Goal: Task Accomplishment & Management: Use online tool/utility

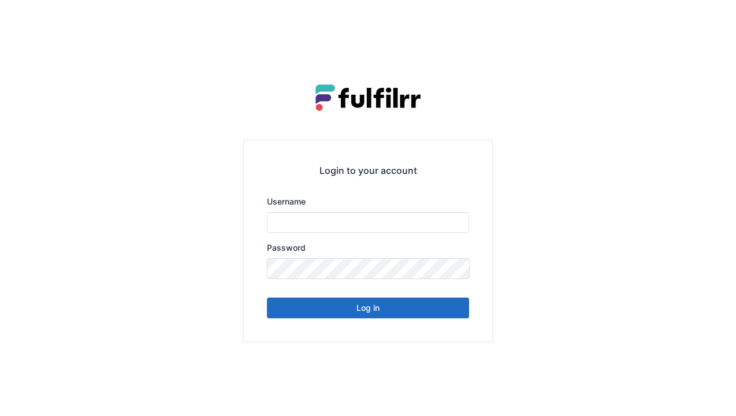
type input "******"
click at [358, 299] on button "Log in" at bounding box center [368, 308] width 202 height 21
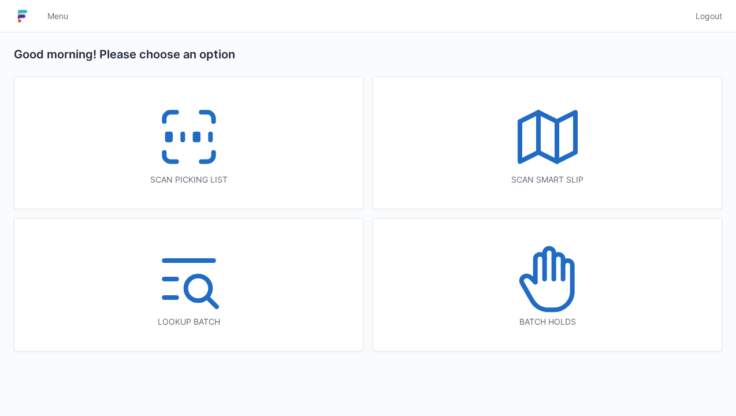
click at [205, 138] on icon at bounding box center [189, 137] width 74 height 74
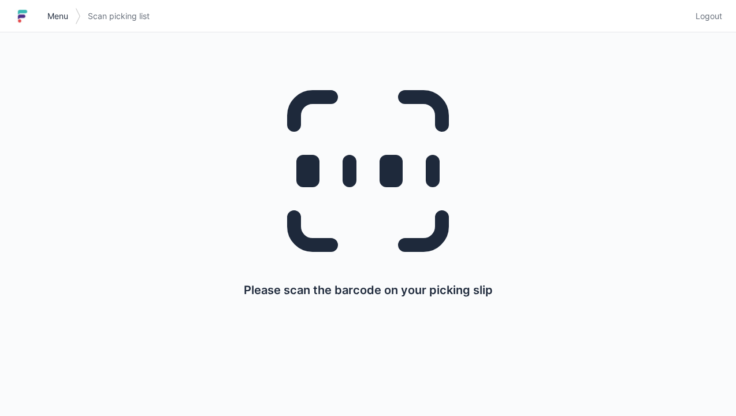
click at [69, 11] on link "Menu" at bounding box center [57, 16] width 35 height 21
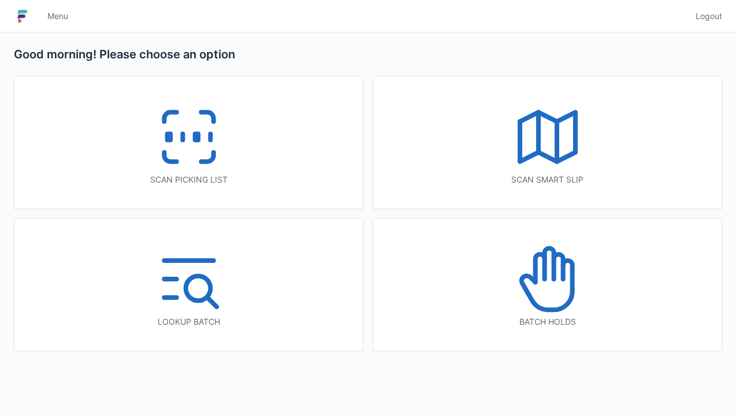
click at [561, 268] on icon at bounding box center [558, 266] width 9 height 25
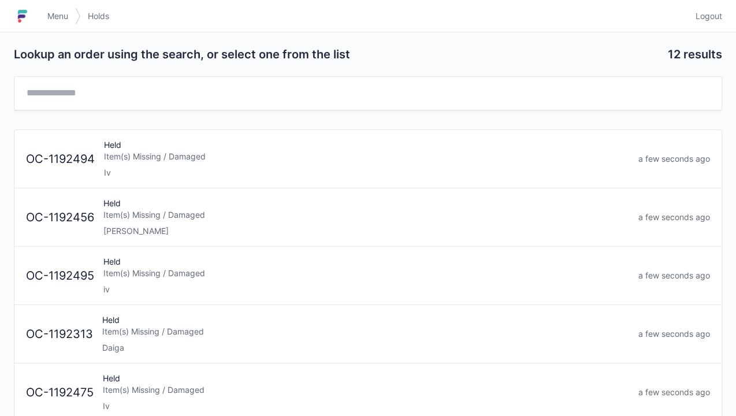
click at [188, 151] on div "Item(s) Missing / Damaged" at bounding box center [366, 157] width 525 height 12
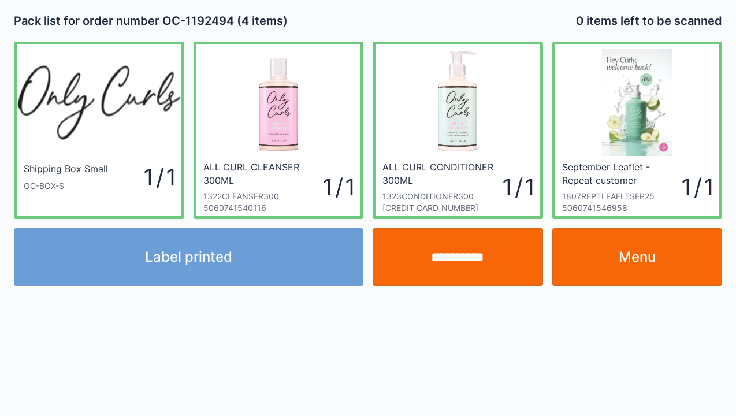
click at [462, 265] on input "**********" at bounding box center [458, 257] width 170 height 58
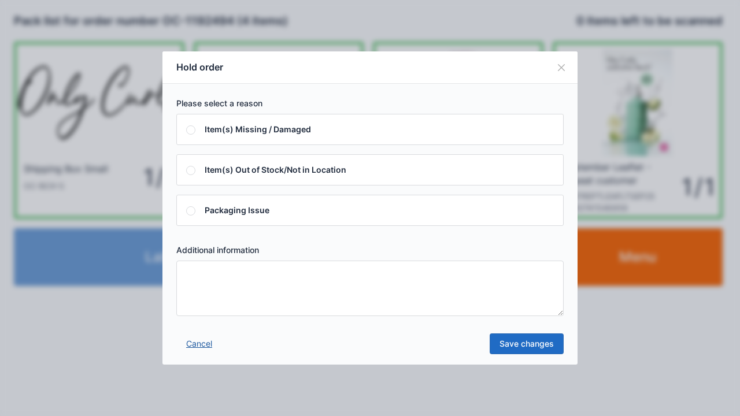
click at [191, 339] on link "Cancel" at bounding box center [199, 343] width 46 height 21
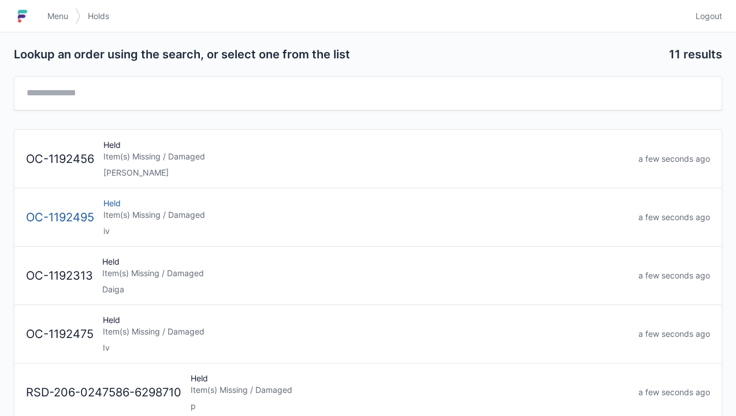
click at [194, 218] on div "Item(s) Missing / Damaged" at bounding box center [366, 215] width 526 height 12
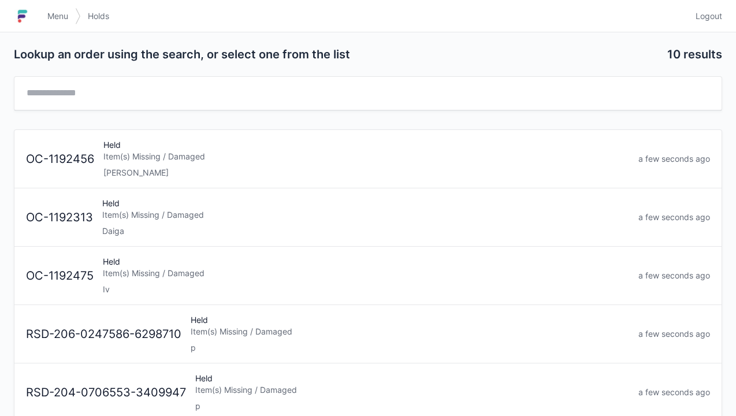
click at [168, 273] on div "Item(s) Missing / Damaged" at bounding box center [366, 274] width 526 height 12
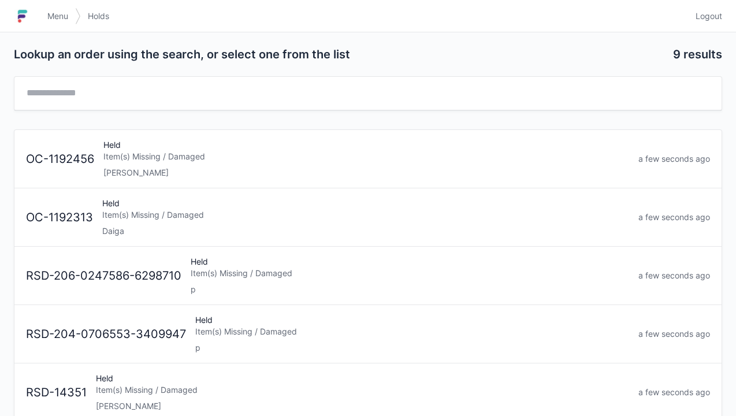
click at [58, 20] on span "Menu" at bounding box center [57, 16] width 21 height 12
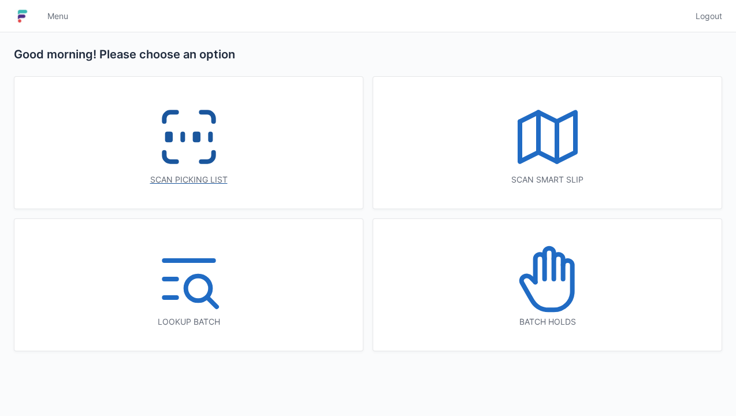
click at [196, 140] on rect at bounding box center [196, 137] width 3 height 6
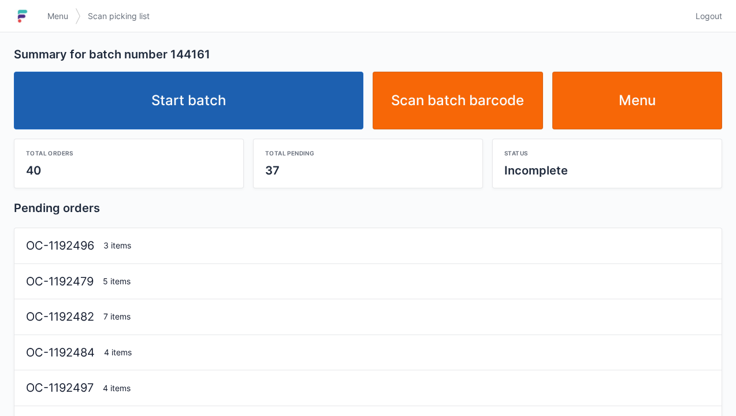
click at [171, 86] on link "Start batch" at bounding box center [189, 101] width 350 height 58
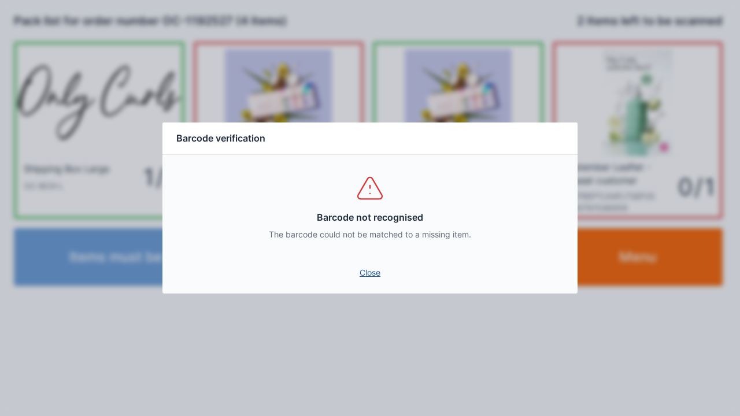
click at [369, 277] on link "Close" at bounding box center [370, 272] width 396 height 21
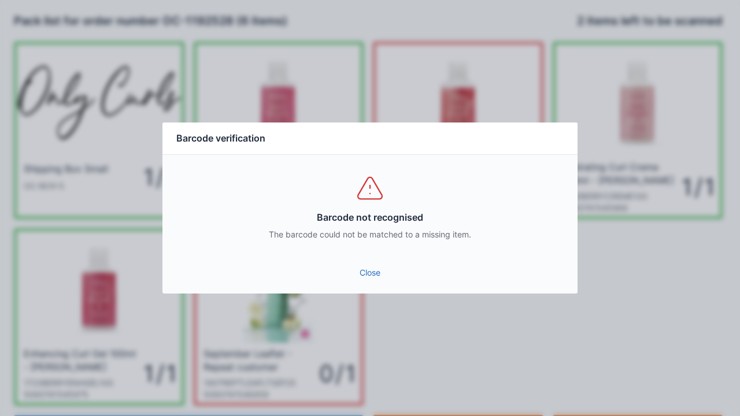
click at [367, 268] on link "Close" at bounding box center [370, 272] width 396 height 21
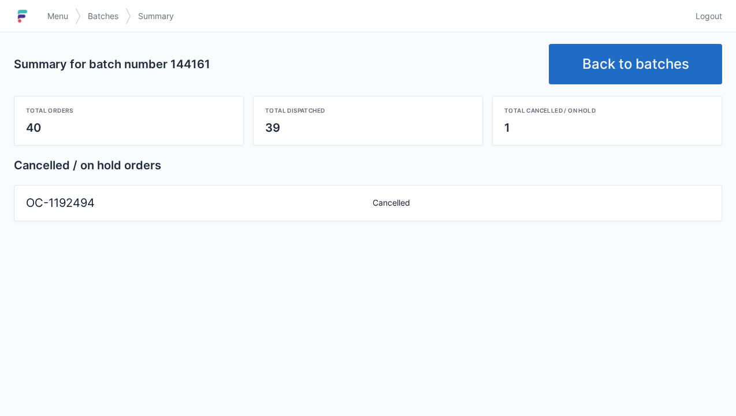
click at [58, 17] on span "Menu" at bounding box center [57, 16] width 21 height 12
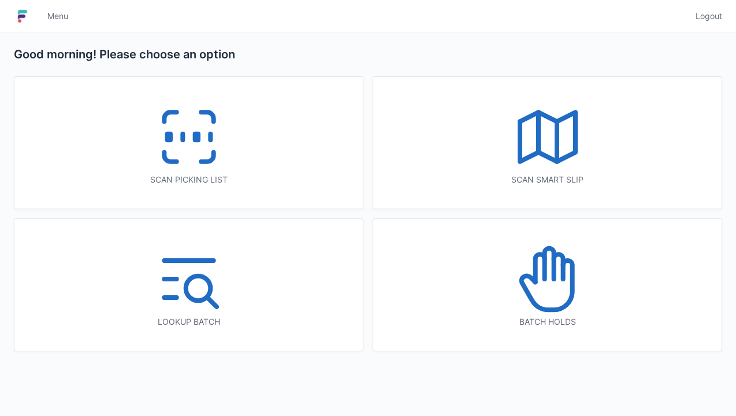
click at [570, 269] on icon at bounding box center [548, 279] width 74 height 74
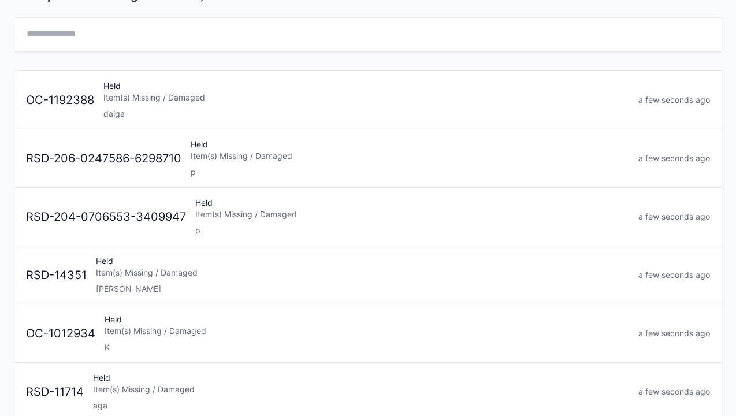
scroll to position [12, 0]
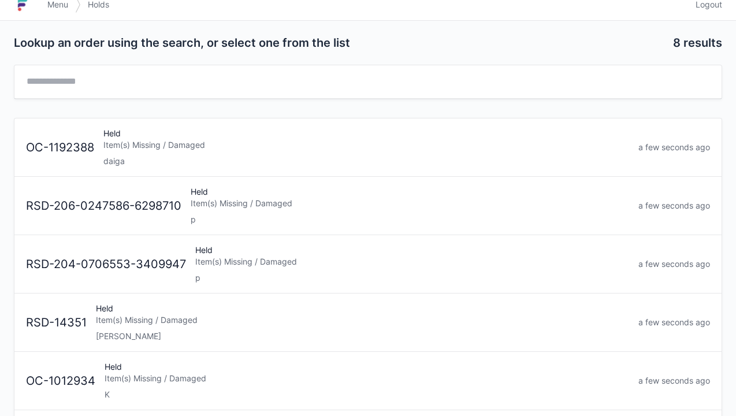
click at [257, 198] on div "Item(s) Missing / Damaged" at bounding box center [410, 204] width 439 height 12
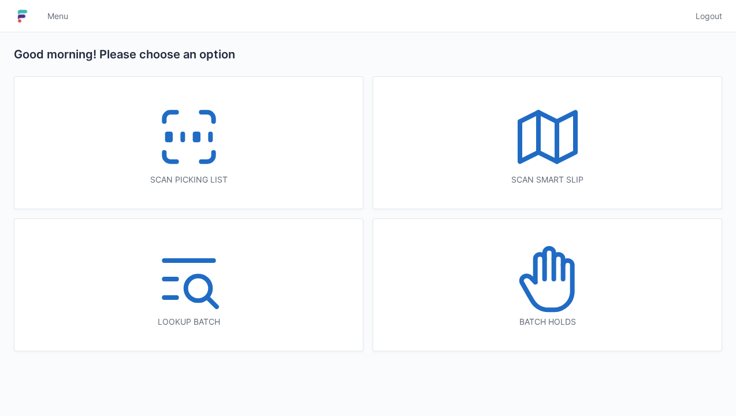
click at [190, 126] on icon at bounding box center [189, 137] width 74 height 74
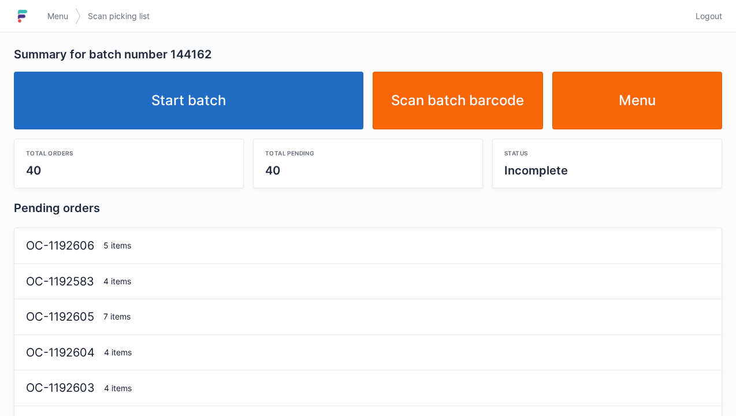
click at [220, 99] on link "Start batch" at bounding box center [189, 101] width 350 height 58
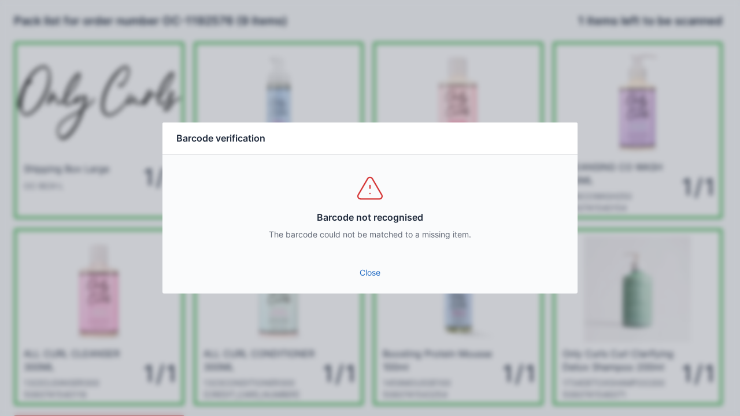
click at [394, 271] on link "Close" at bounding box center [370, 272] width 396 height 21
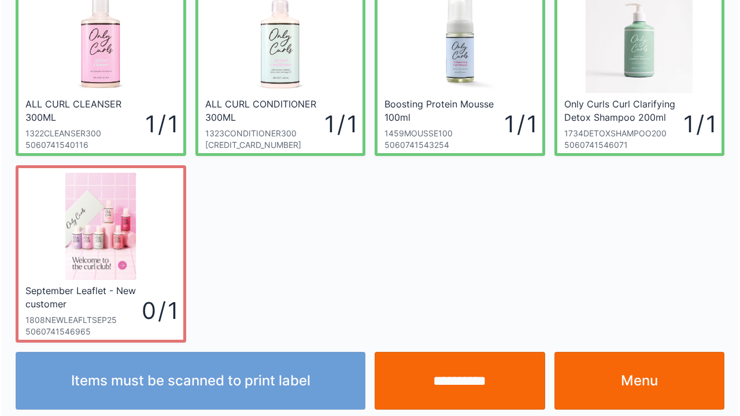
scroll to position [254, 0]
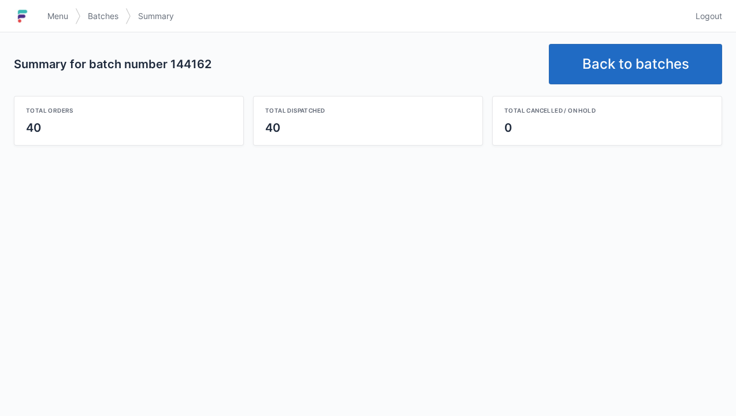
click at [626, 58] on link "Back to batches" at bounding box center [635, 64] width 173 height 40
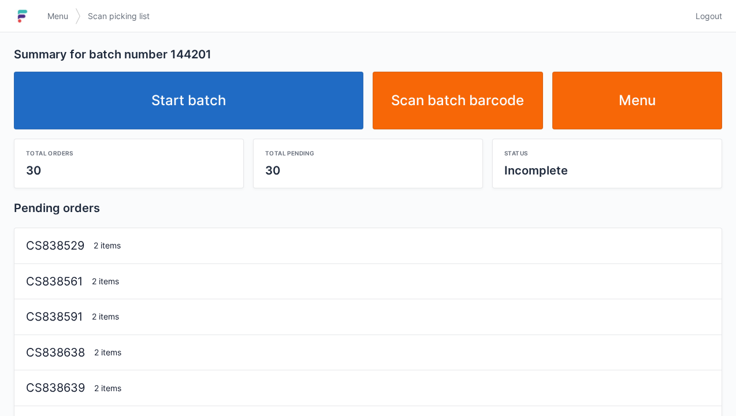
click at [210, 96] on link "Start batch" at bounding box center [189, 101] width 350 height 58
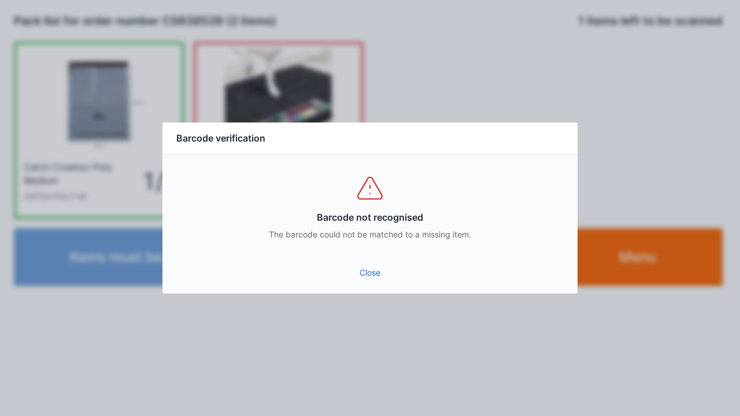
click at [371, 279] on link "Close" at bounding box center [370, 272] width 396 height 21
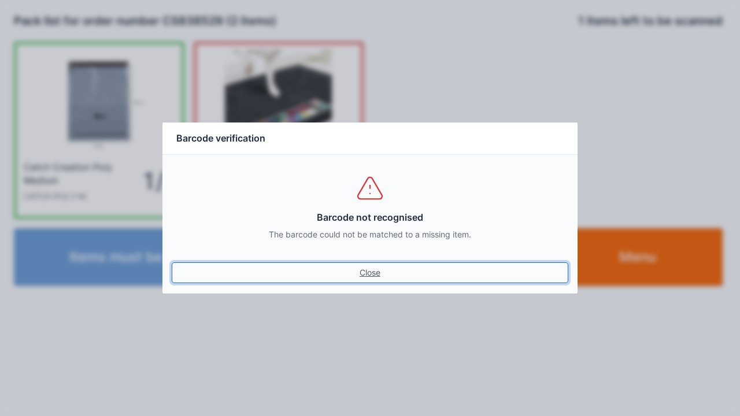
click at [373, 268] on link "Close" at bounding box center [370, 272] width 396 height 21
click at [366, 266] on link "Close" at bounding box center [370, 272] width 396 height 21
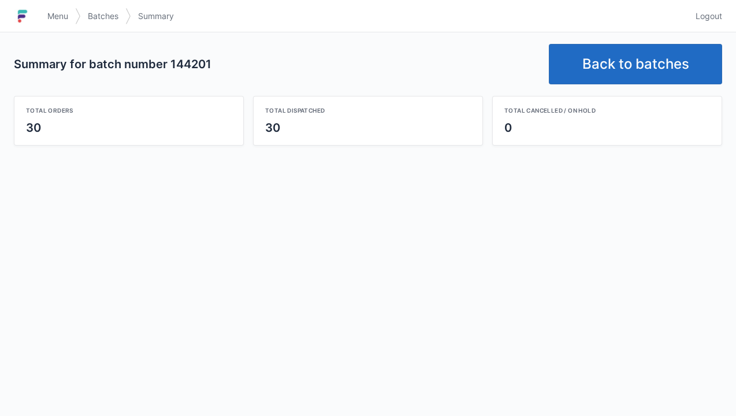
click at [634, 53] on link "Back to batches" at bounding box center [635, 64] width 173 height 40
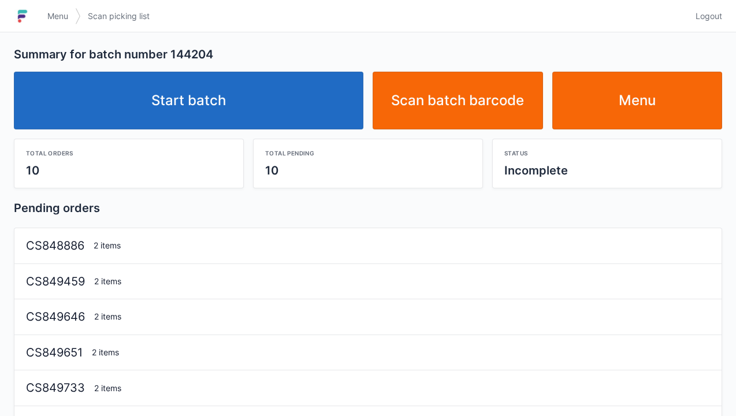
click at [197, 87] on link "Start batch" at bounding box center [189, 101] width 350 height 58
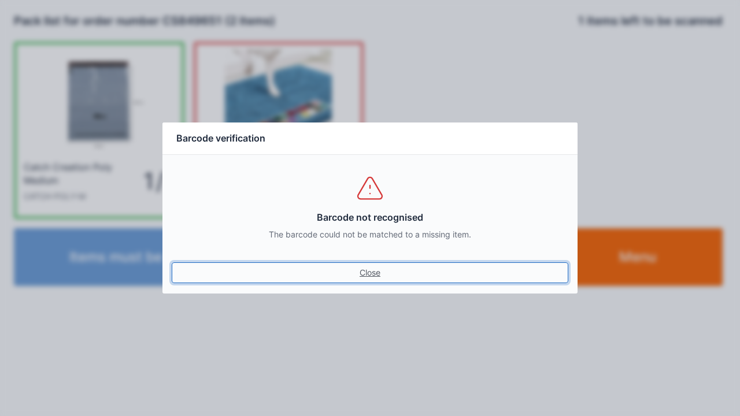
click at [362, 281] on link "Close" at bounding box center [370, 272] width 396 height 21
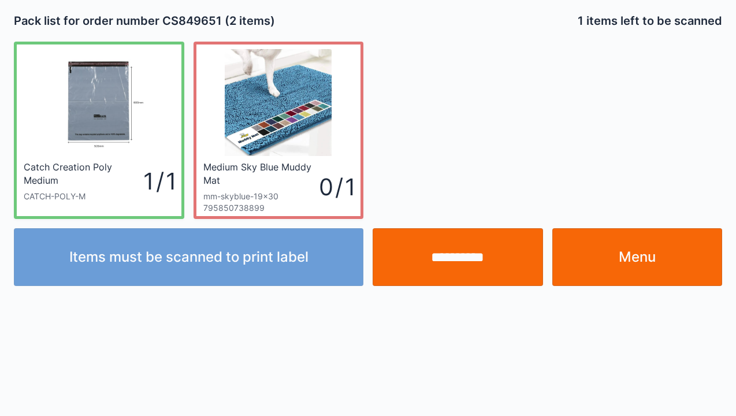
click at [442, 254] on input "**********" at bounding box center [458, 257] width 170 height 58
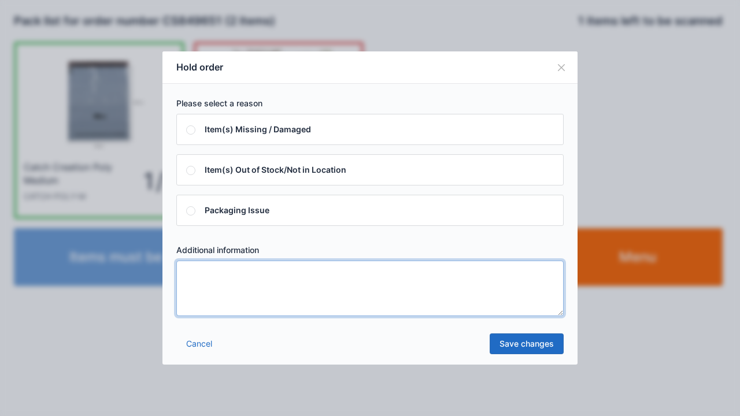
click at [357, 283] on textarea at bounding box center [369, 288] width 387 height 55
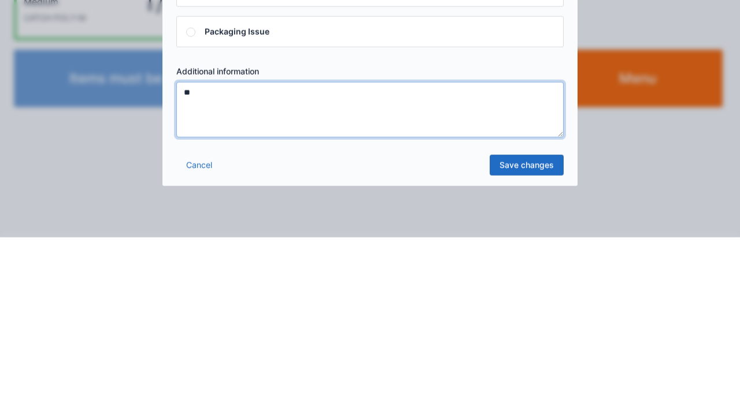
type textarea "**"
click at [540, 335] on link "Save changes" at bounding box center [526, 343] width 74 height 21
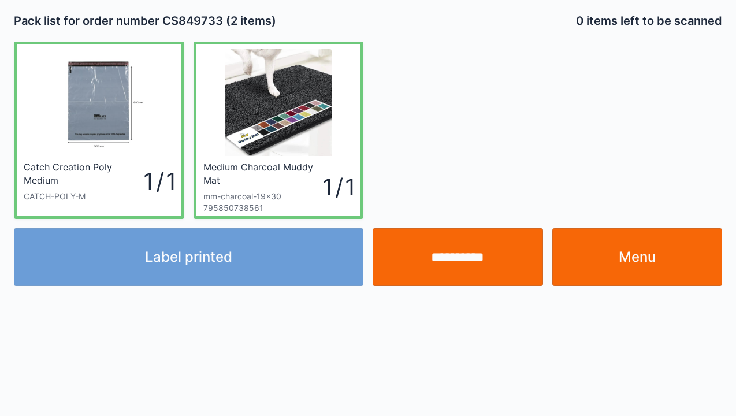
click at [635, 267] on link "Menu" at bounding box center [637, 257] width 170 height 58
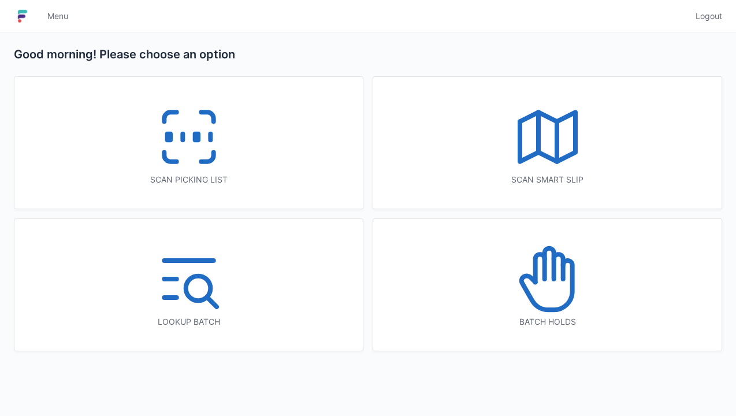
click at [546, 284] on icon at bounding box center [548, 279] width 74 height 74
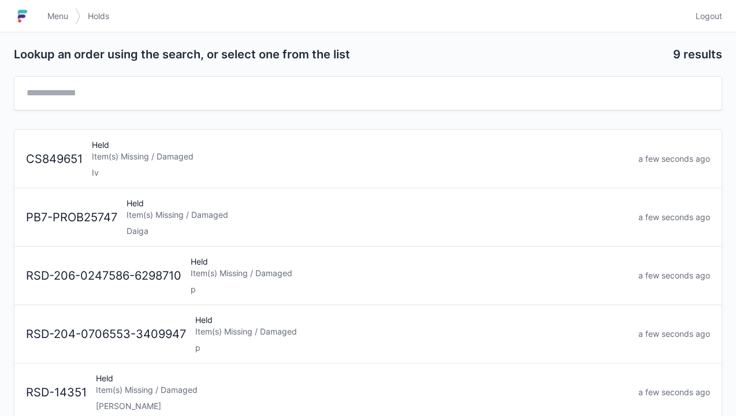
click at [177, 155] on div "Item(s) Missing / Damaged" at bounding box center [360, 157] width 537 height 12
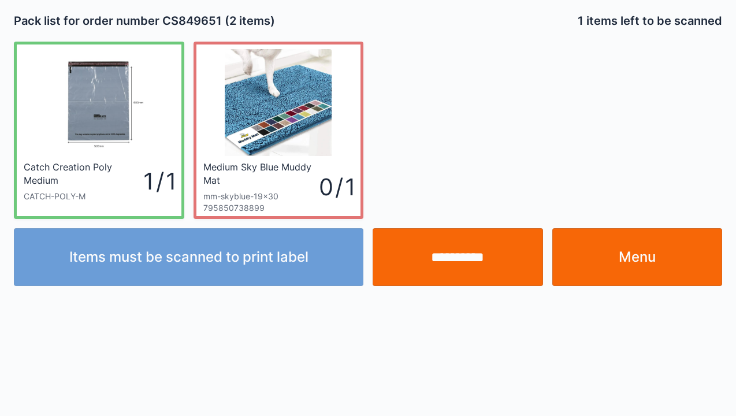
click at [645, 257] on link "Menu" at bounding box center [637, 257] width 170 height 58
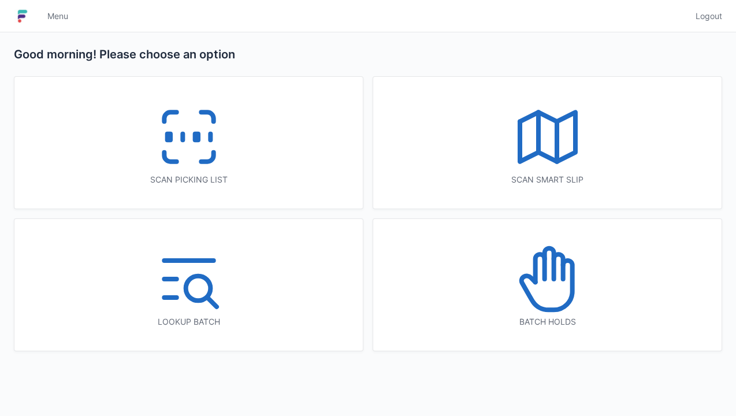
click at [183, 138] on line at bounding box center [183, 137] width 0 height 6
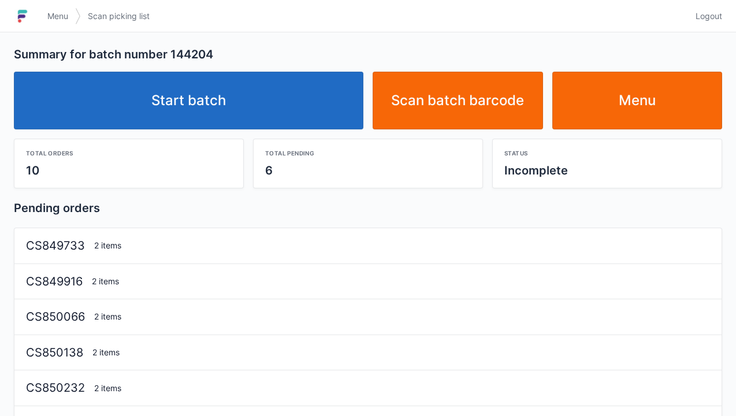
click at [230, 103] on link "Start batch" at bounding box center [189, 101] width 350 height 58
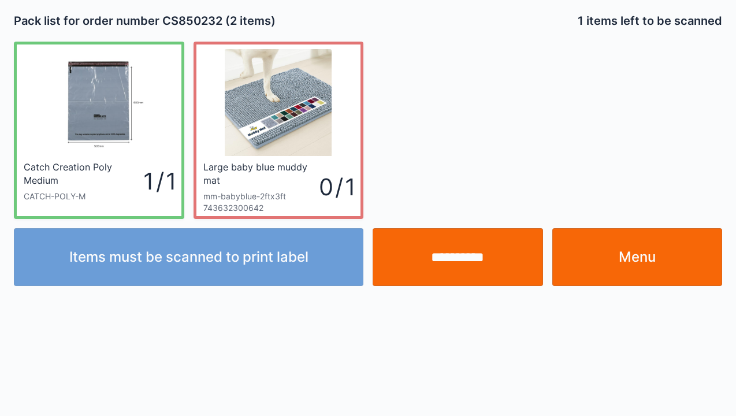
click at [490, 261] on input "**********" at bounding box center [458, 257] width 170 height 58
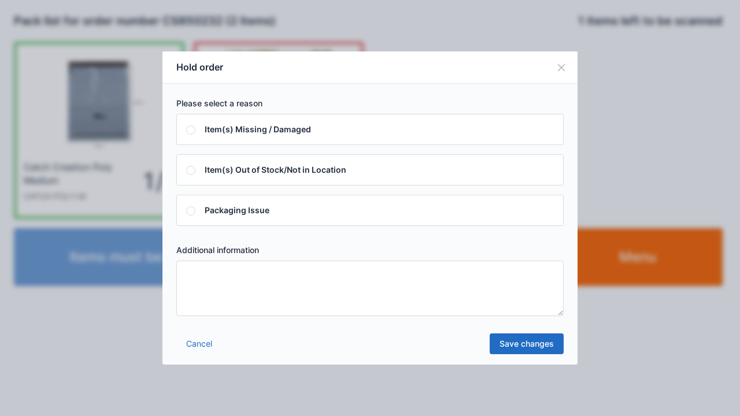
click at [382, 288] on textarea at bounding box center [369, 288] width 387 height 55
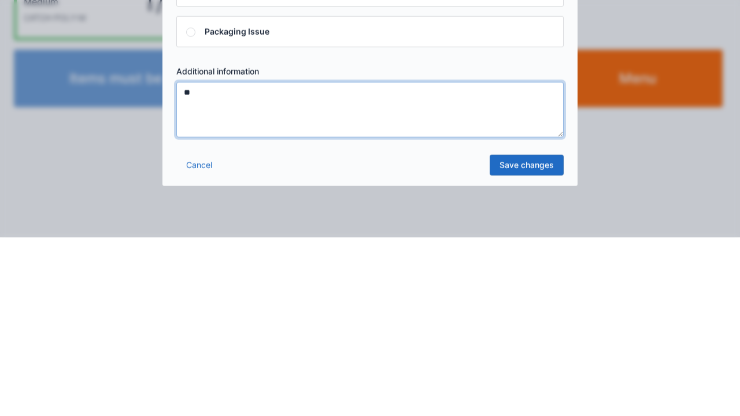
type textarea "**"
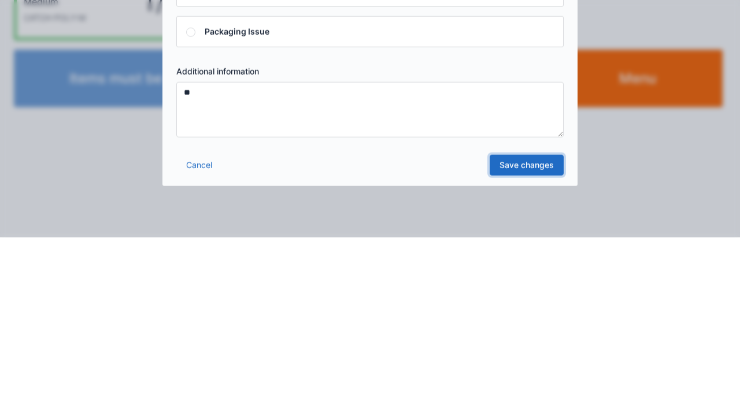
click at [539, 333] on link "Save changes" at bounding box center [526, 343] width 74 height 21
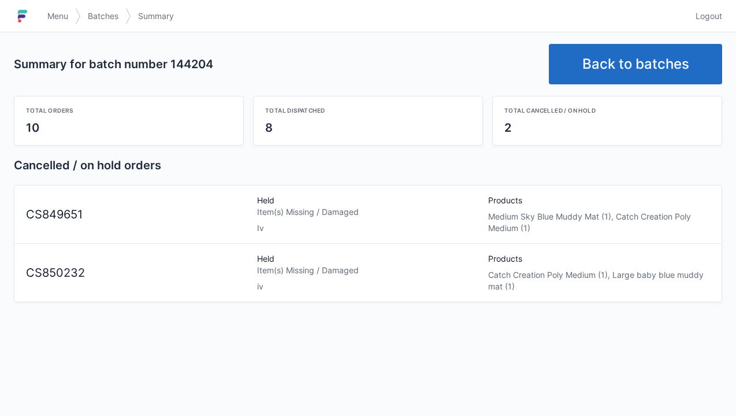
click at [659, 50] on link "Back to batches" at bounding box center [635, 64] width 173 height 40
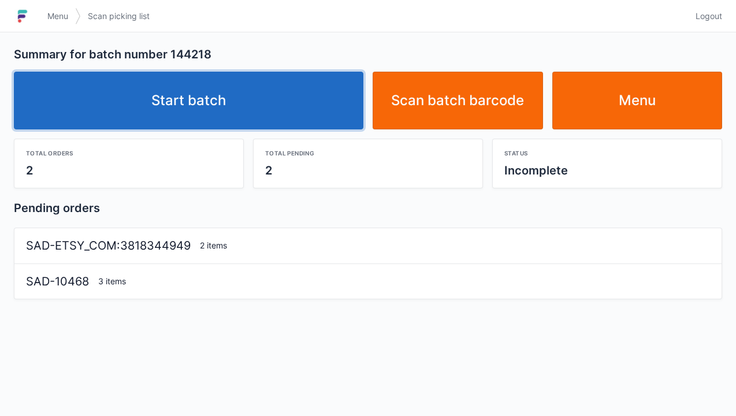
click at [187, 106] on link "Start batch" at bounding box center [189, 101] width 350 height 58
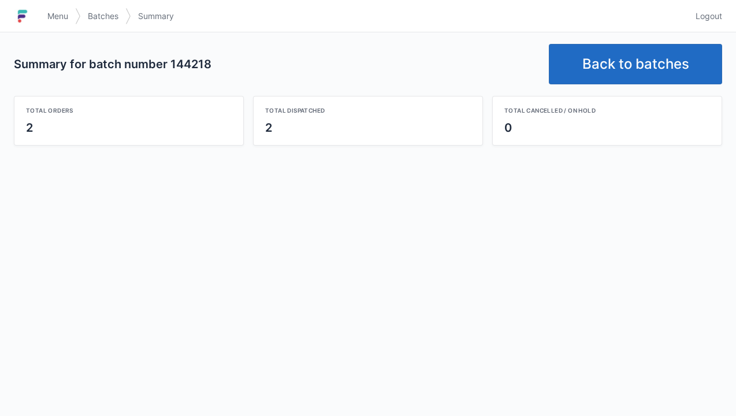
click at [641, 54] on link "Back to batches" at bounding box center [635, 64] width 173 height 40
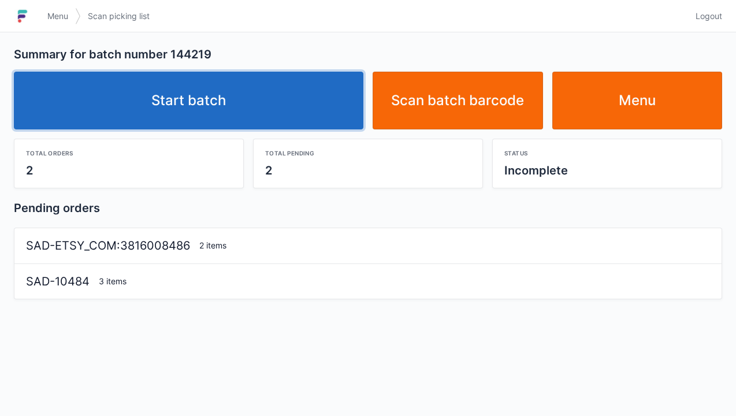
click at [206, 93] on link "Start batch" at bounding box center [189, 101] width 350 height 58
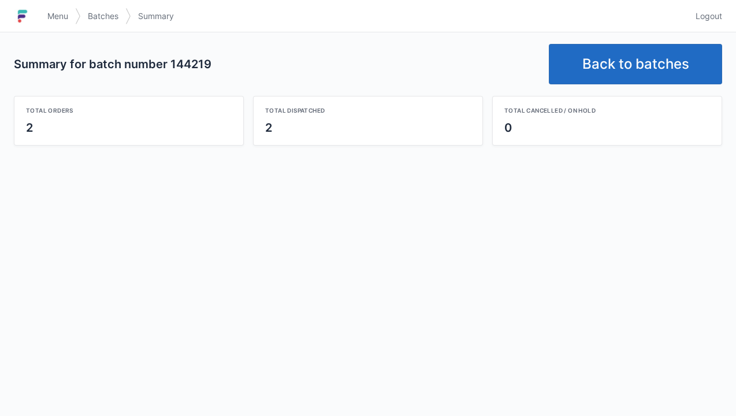
click at [641, 55] on link "Back to batches" at bounding box center [635, 64] width 173 height 40
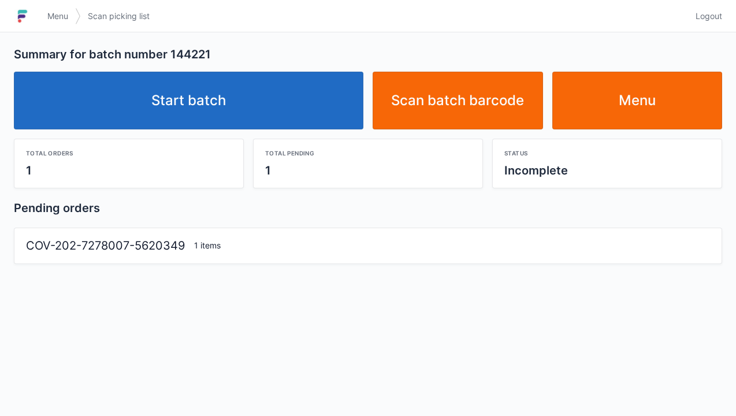
click at [196, 99] on link "Start batch" at bounding box center [189, 101] width 350 height 58
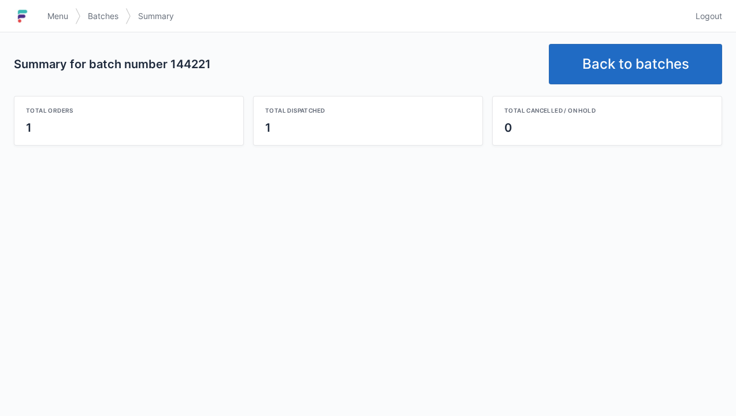
click at [625, 66] on link "Back to batches" at bounding box center [635, 64] width 173 height 40
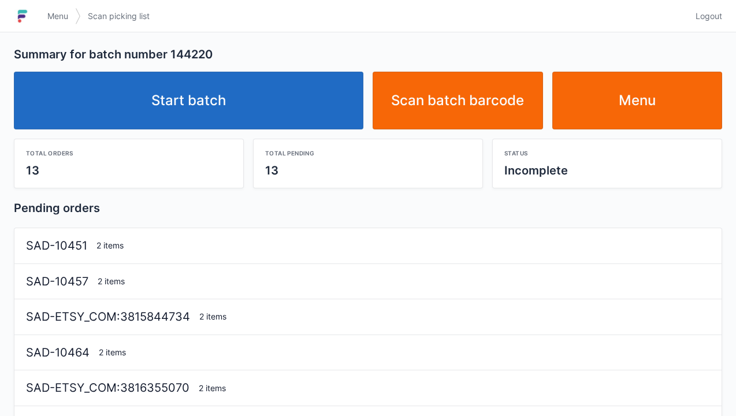
click at [208, 126] on link "Start batch" at bounding box center [189, 101] width 350 height 58
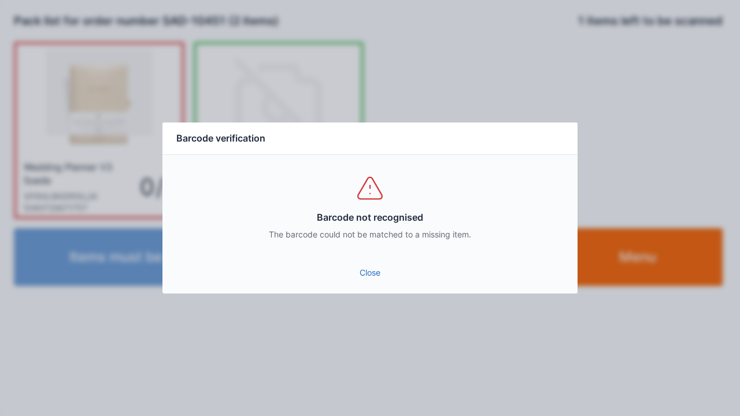
click at [370, 264] on link "Close" at bounding box center [370, 272] width 396 height 21
click at [355, 273] on link "Close" at bounding box center [370, 272] width 396 height 21
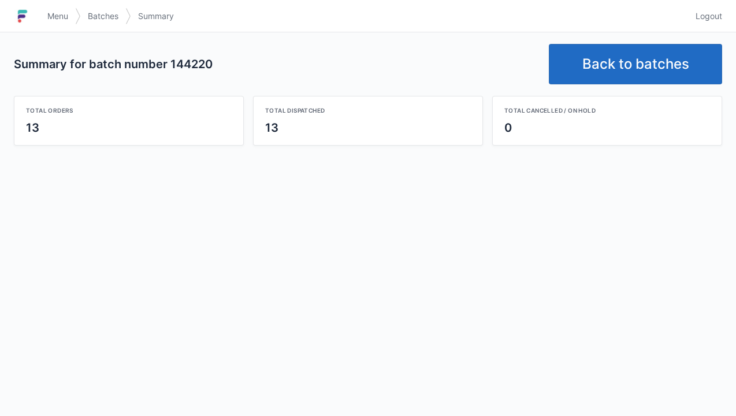
click at [51, 8] on link "Menu" at bounding box center [57, 16] width 35 height 21
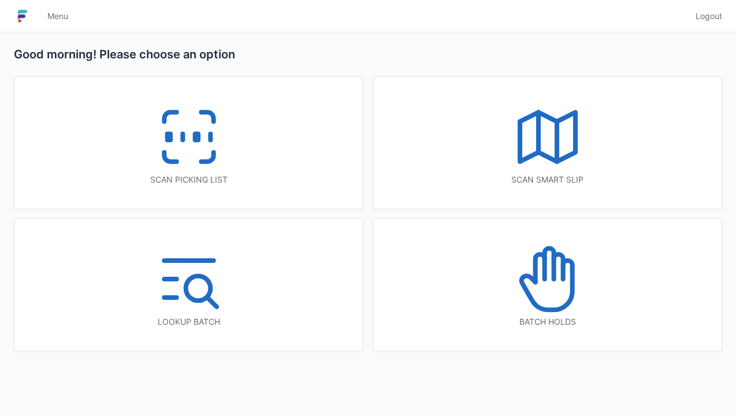
click at [557, 291] on icon at bounding box center [548, 279] width 74 height 74
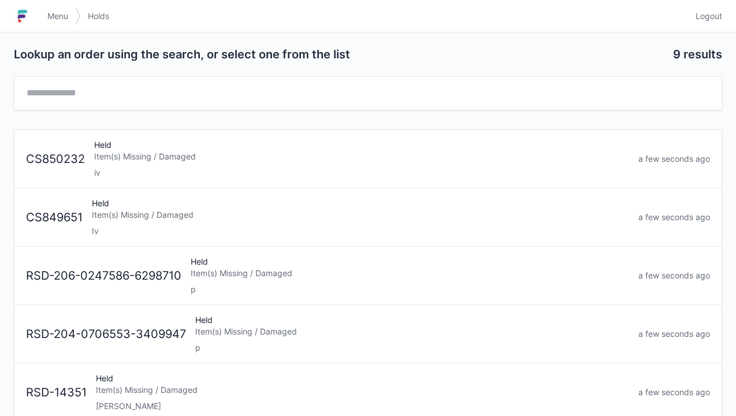
click at [171, 211] on div "Item(s) Missing / Damaged" at bounding box center [360, 215] width 537 height 12
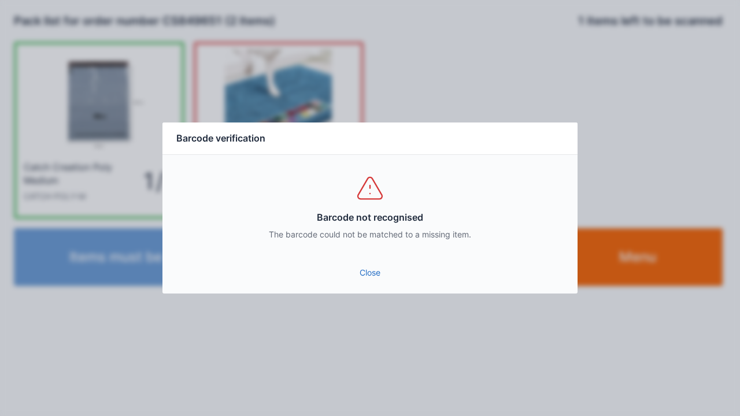
click at [380, 263] on link "Close" at bounding box center [370, 272] width 396 height 21
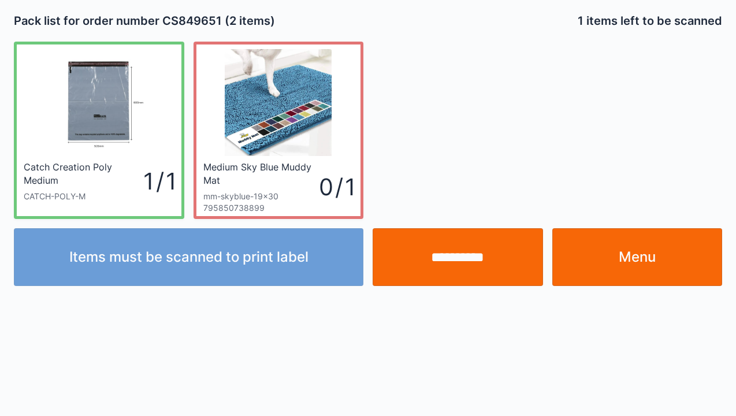
click at [663, 246] on link "Menu" at bounding box center [637, 257] width 170 height 58
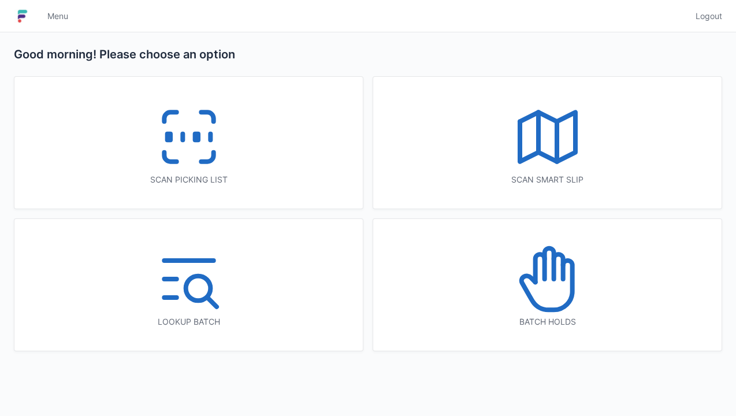
click at [539, 313] on icon at bounding box center [548, 279] width 74 height 74
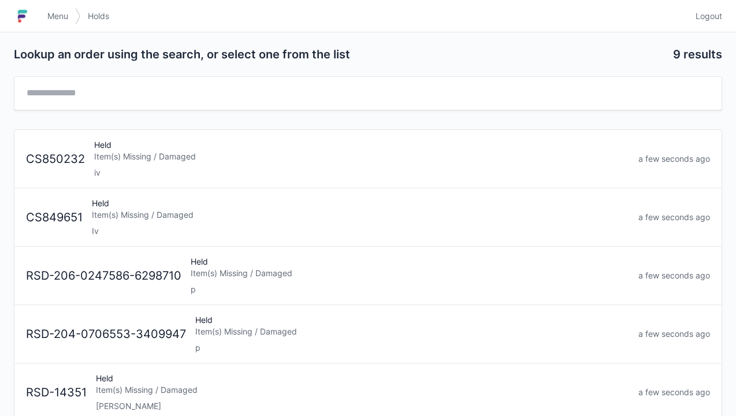
click at [204, 222] on div "Held Item(s) Missing / Damaged Iv" at bounding box center [360, 217] width 547 height 39
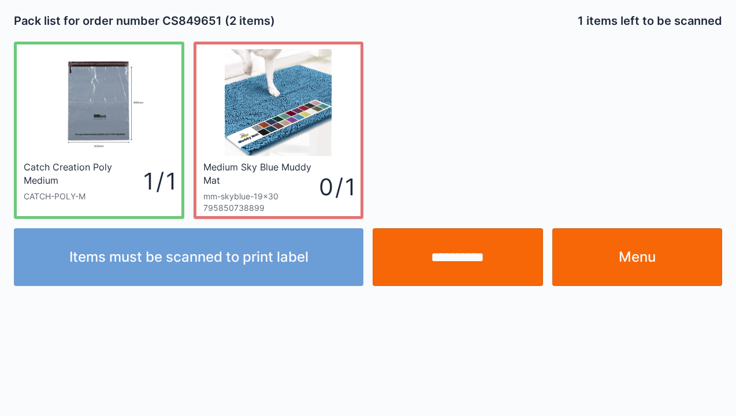
click at [647, 259] on link "Menu" at bounding box center [637, 257] width 170 height 58
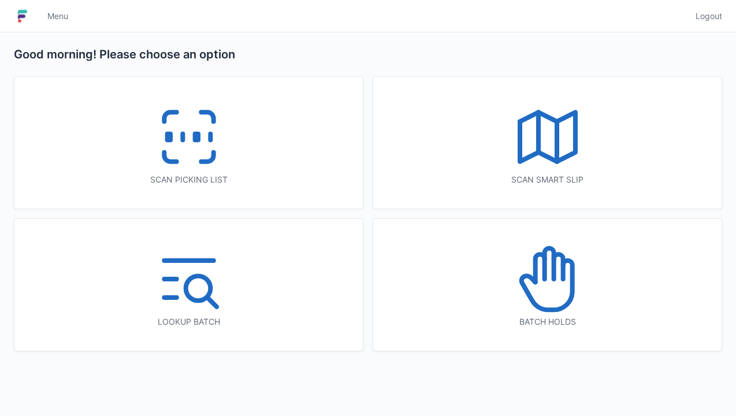
click at [210, 122] on icon at bounding box center [189, 137] width 74 height 74
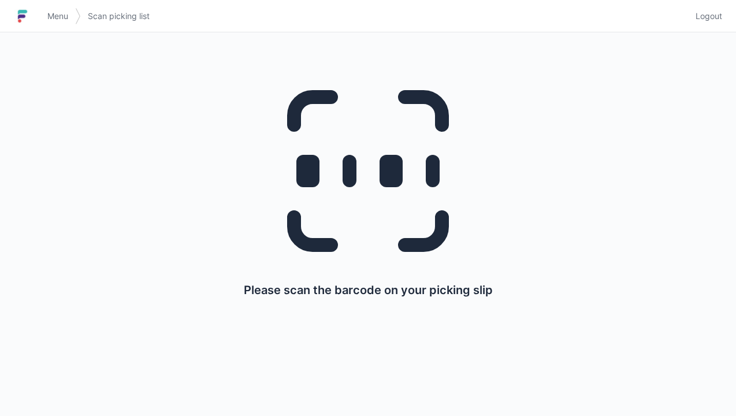
click at [46, 21] on link "Menu" at bounding box center [57, 16] width 35 height 21
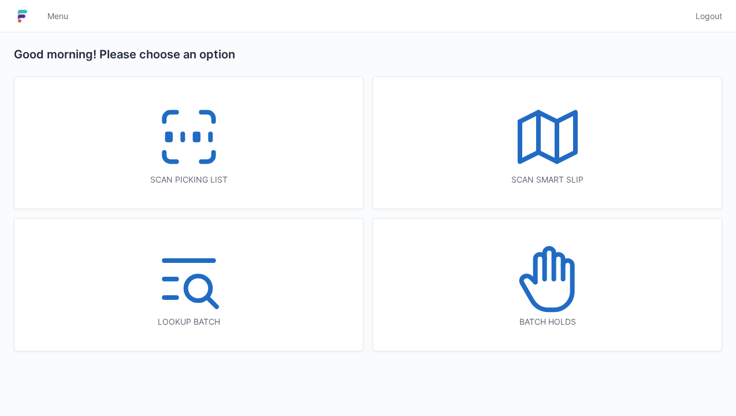
click at [557, 261] on icon at bounding box center [548, 279] width 74 height 74
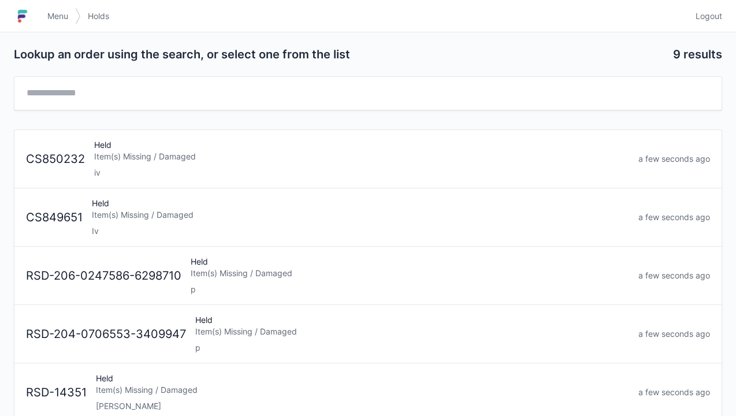
click at [277, 151] on div "Item(s) Missing / Damaged" at bounding box center [361, 157] width 535 height 12
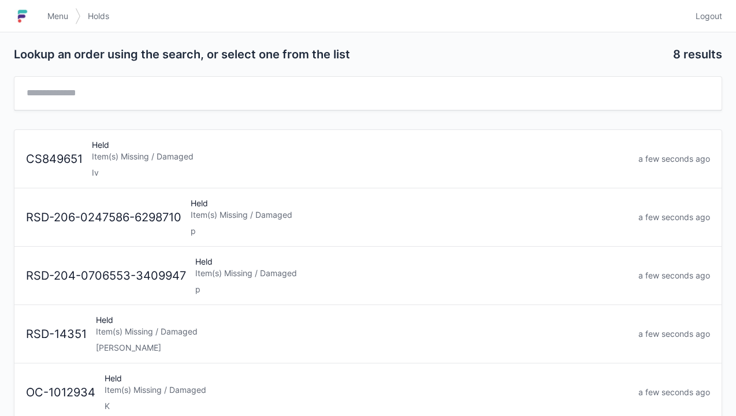
click at [237, 142] on div "Held Item(s) Missing / Damaged Iv" at bounding box center [360, 158] width 547 height 39
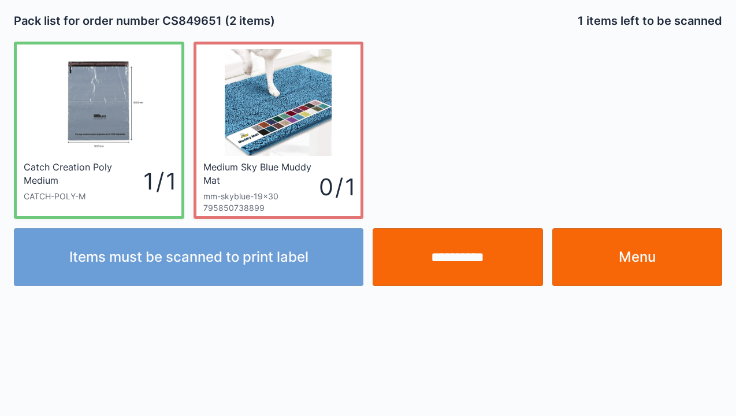
click at [622, 251] on link "Menu" at bounding box center [637, 257] width 170 height 58
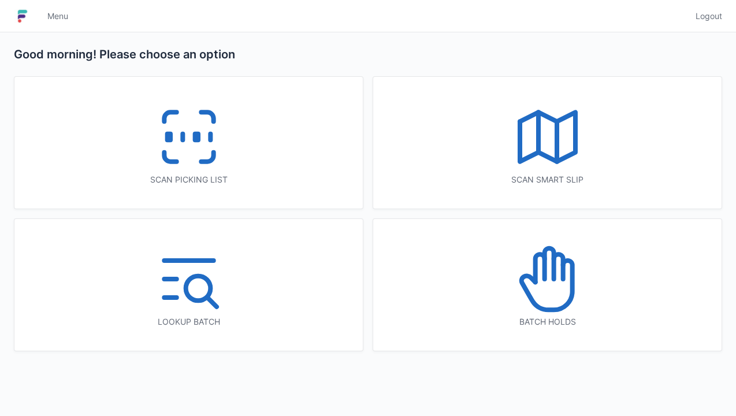
click at [188, 133] on icon at bounding box center [189, 137] width 74 height 74
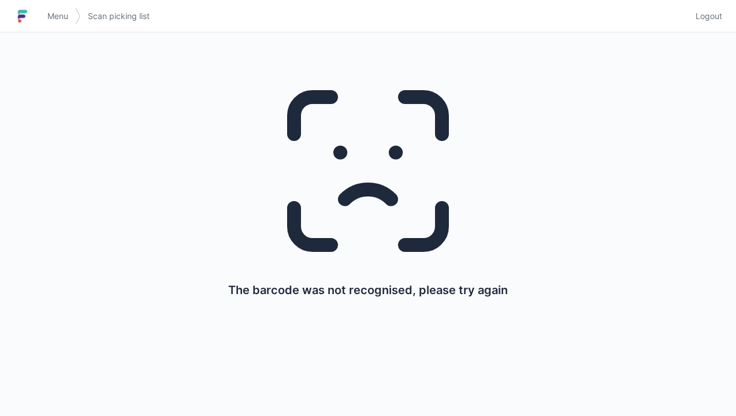
click at [61, 16] on span "Menu" at bounding box center [57, 16] width 21 height 12
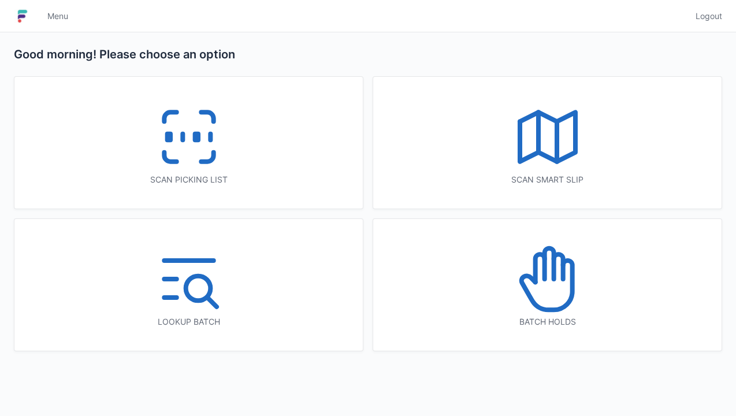
click at [180, 144] on icon at bounding box center [189, 137] width 74 height 74
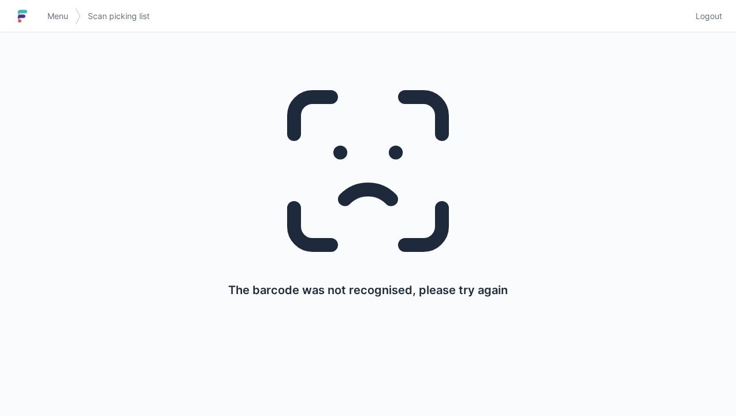
click at [59, 7] on link "Menu" at bounding box center [57, 16] width 35 height 21
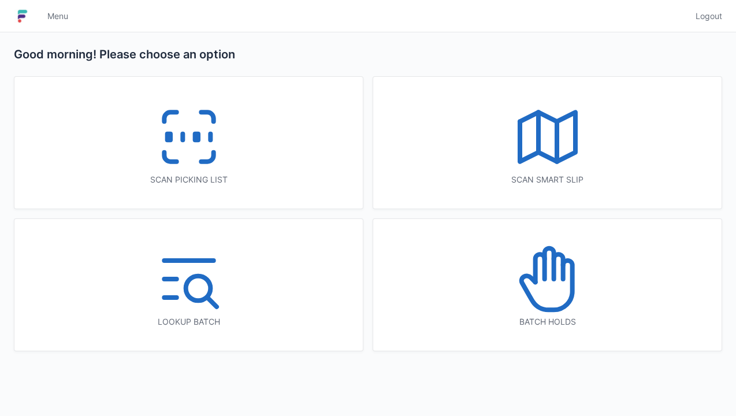
click at [189, 150] on icon at bounding box center [189, 137] width 74 height 74
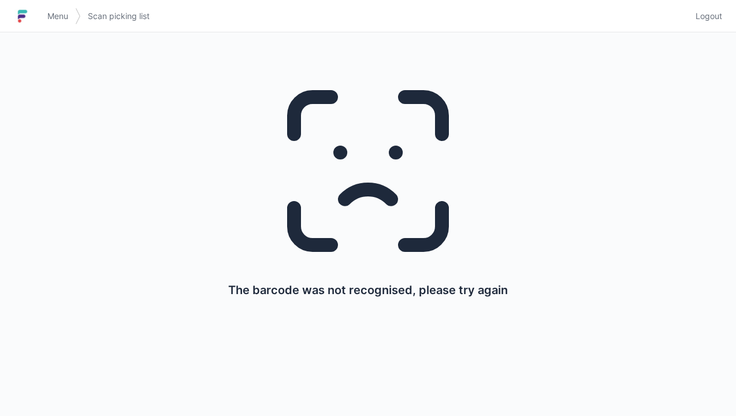
click at [54, 13] on span "Menu" at bounding box center [57, 16] width 21 height 12
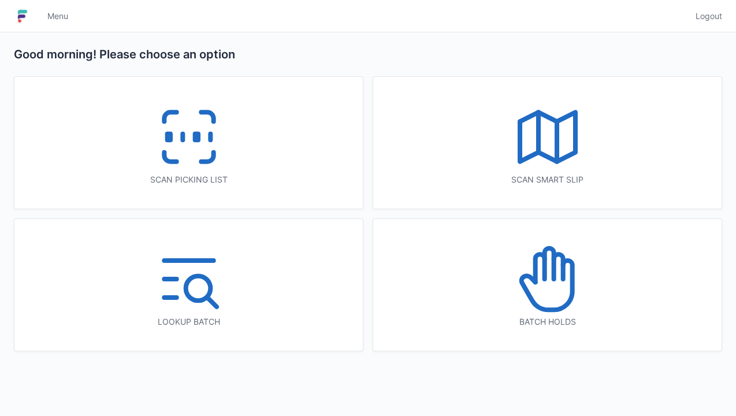
click at [191, 142] on icon at bounding box center [189, 137] width 74 height 74
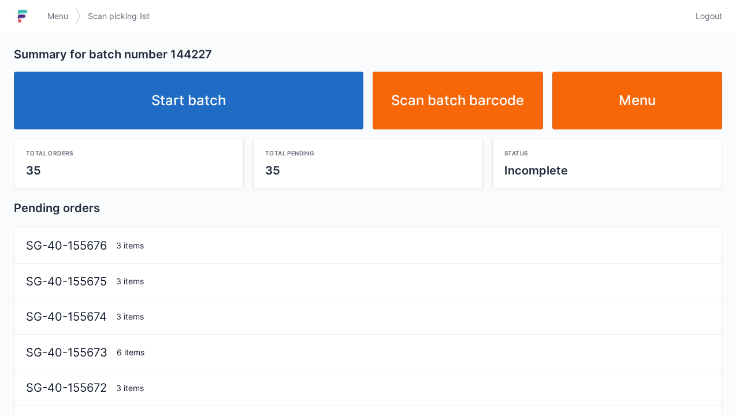
click at [217, 90] on link "Start batch" at bounding box center [189, 101] width 350 height 58
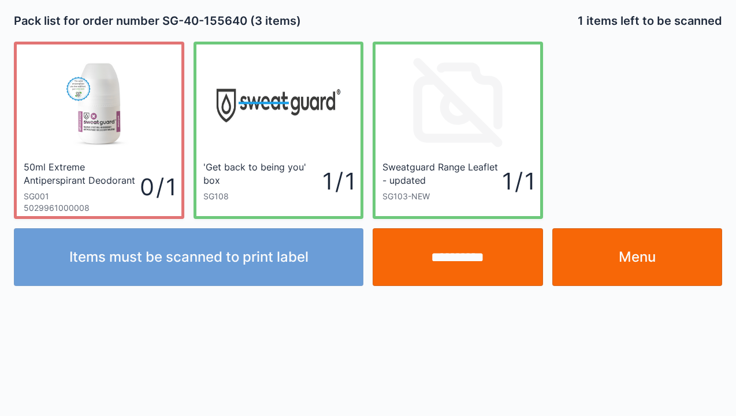
click at [646, 264] on link "Menu" at bounding box center [637, 257] width 170 height 58
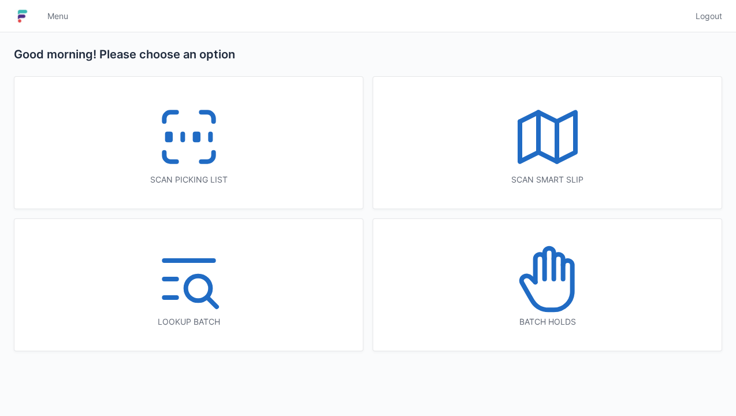
click at [551, 274] on icon at bounding box center [548, 279] width 74 height 74
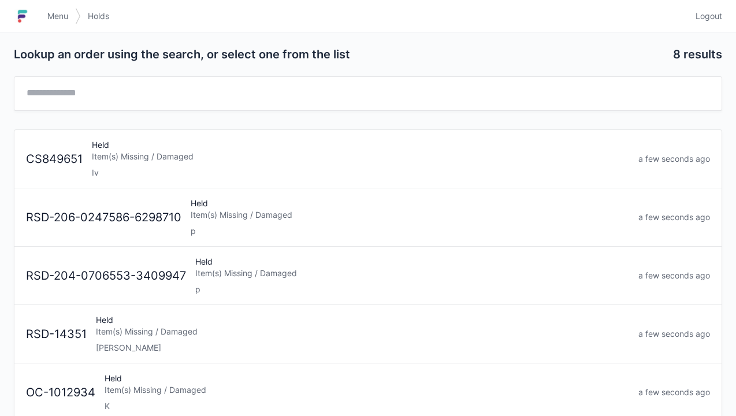
click at [142, 151] on div "Item(s) Missing / Damaged" at bounding box center [360, 157] width 537 height 12
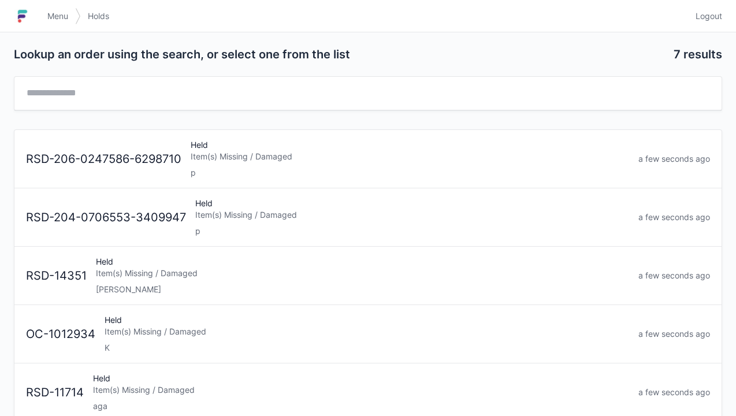
click at [58, 12] on span "Menu" at bounding box center [57, 16] width 21 height 12
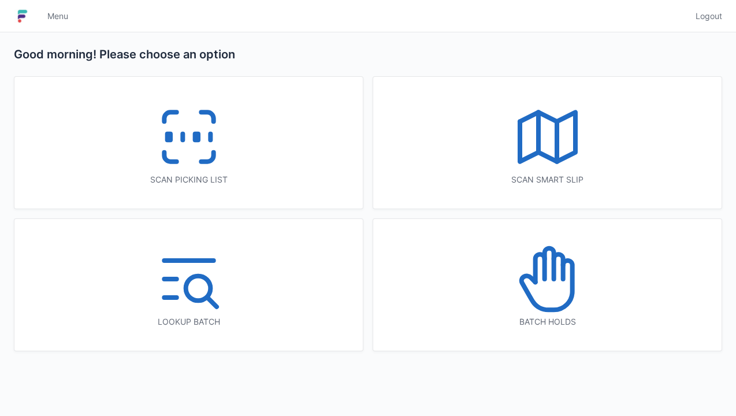
click at [200, 125] on icon at bounding box center [189, 137] width 74 height 74
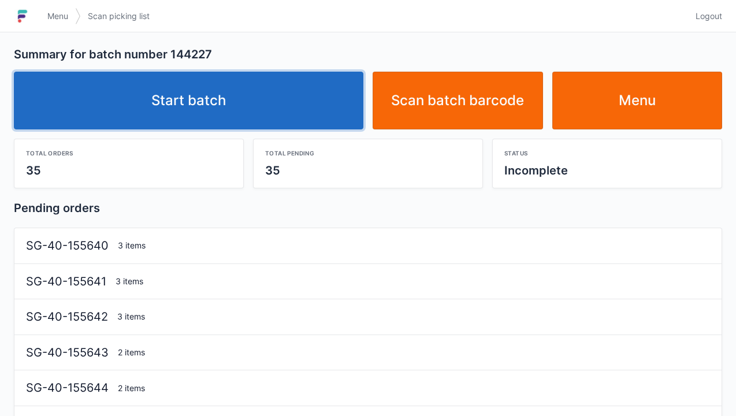
click at [215, 83] on link "Start batch" at bounding box center [189, 101] width 350 height 58
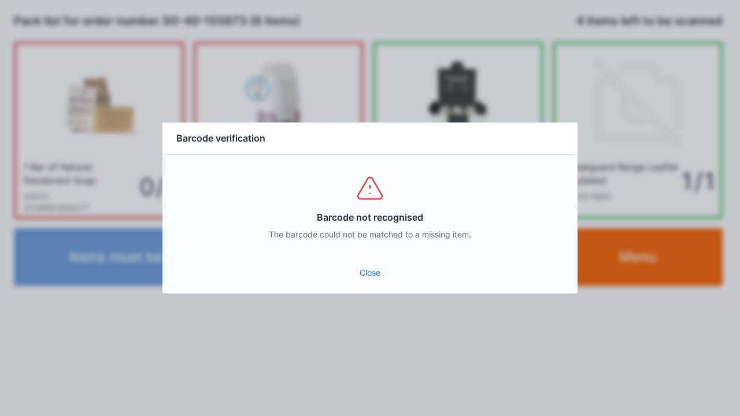
click at [362, 269] on link "Close" at bounding box center [370, 272] width 396 height 21
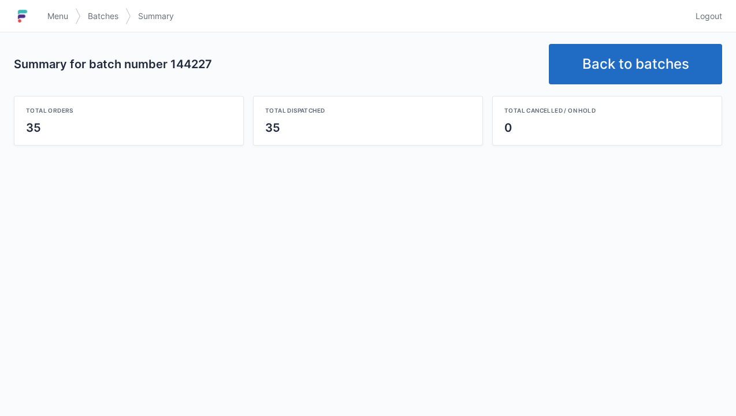
click at [636, 69] on link "Back to batches" at bounding box center [635, 64] width 173 height 40
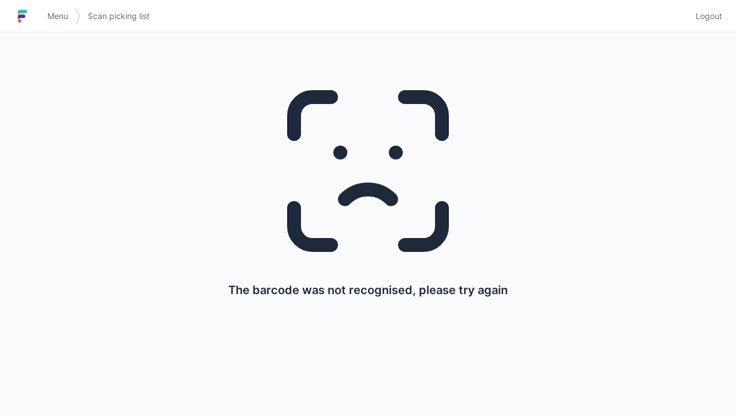
click at [47, 8] on link "Menu" at bounding box center [57, 16] width 35 height 21
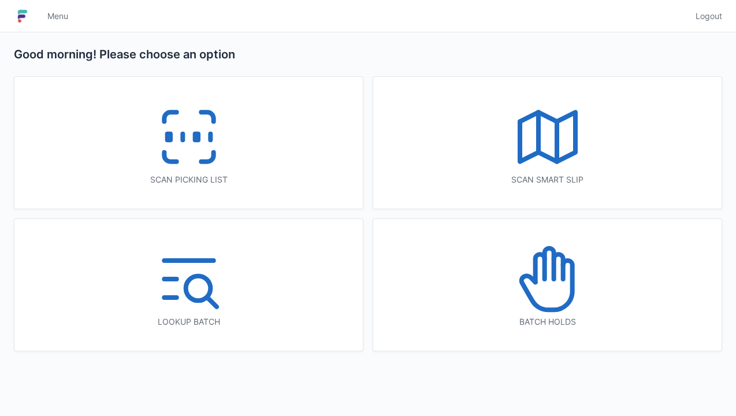
click at [193, 151] on icon at bounding box center [189, 137] width 74 height 74
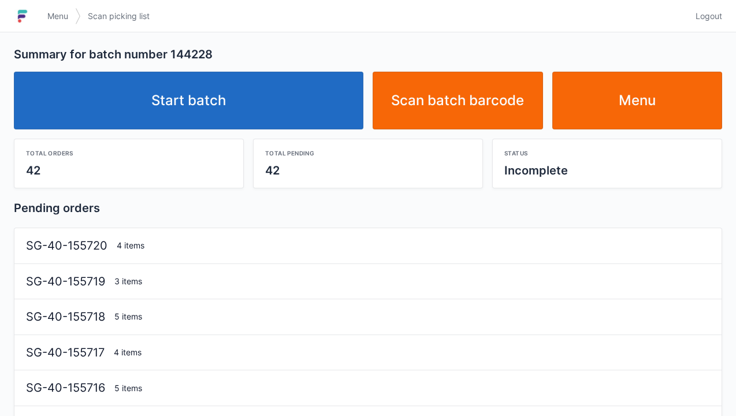
click at [231, 81] on link "Start batch" at bounding box center [189, 101] width 350 height 58
